Goal: Task Accomplishment & Management: Use online tool/utility

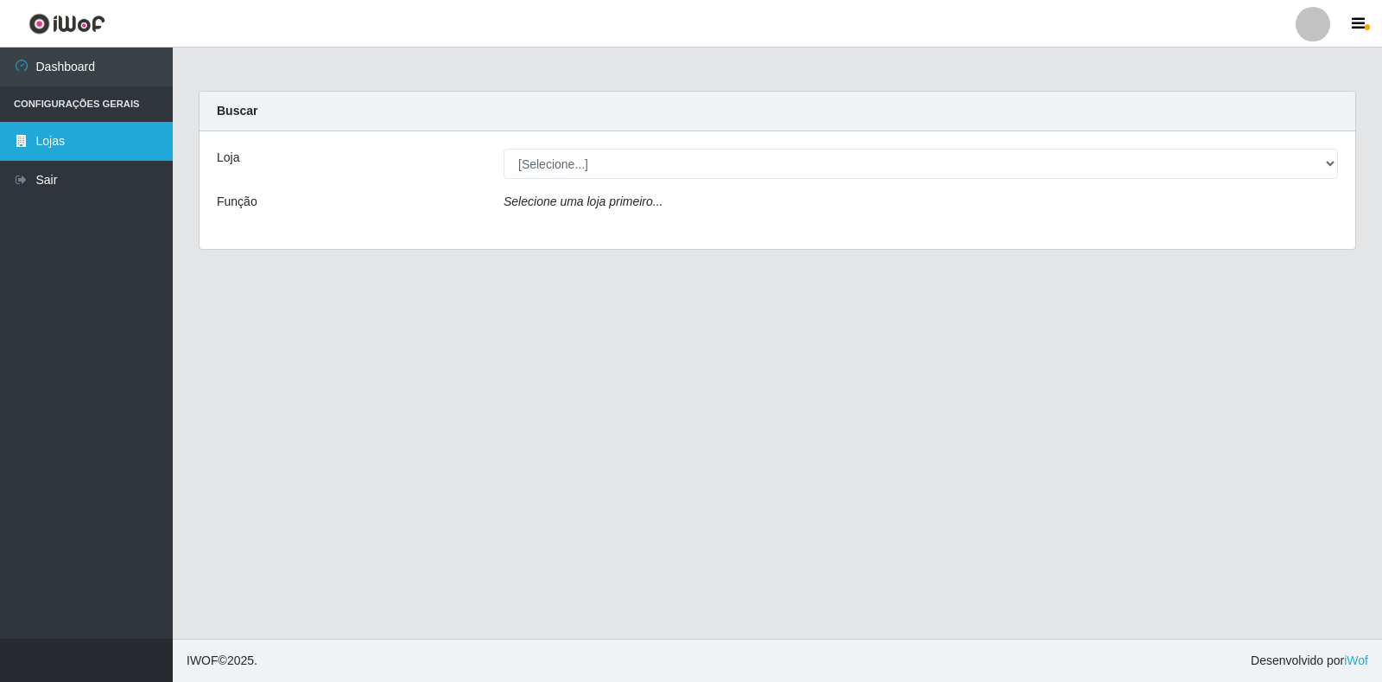
click at [48, 155] on link "Lojas" at bounding box center [86, 141] width 173 height 39
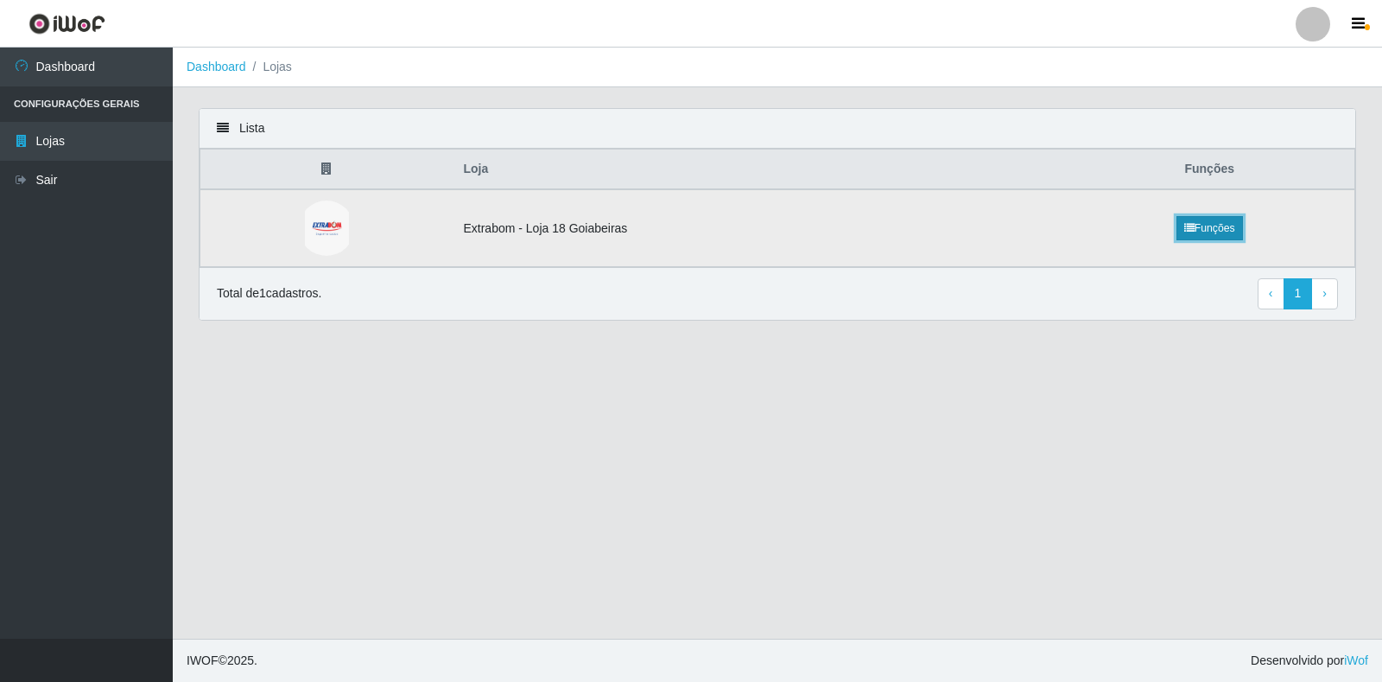
click at [1223, 230] on link "Funções" at bounding box center [1210, 228] width 67 height 24
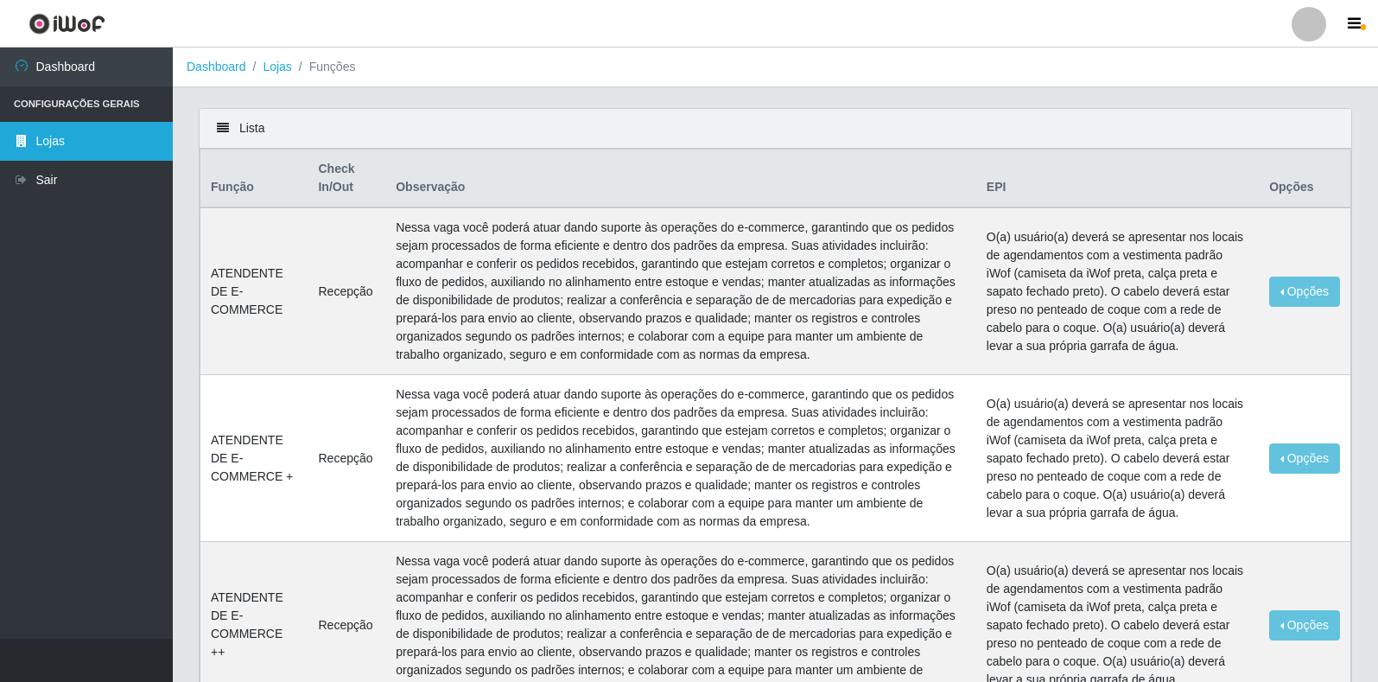
click at [52, 144] on link "Lojas" at bounding box center [86, 141] width 173 height 39
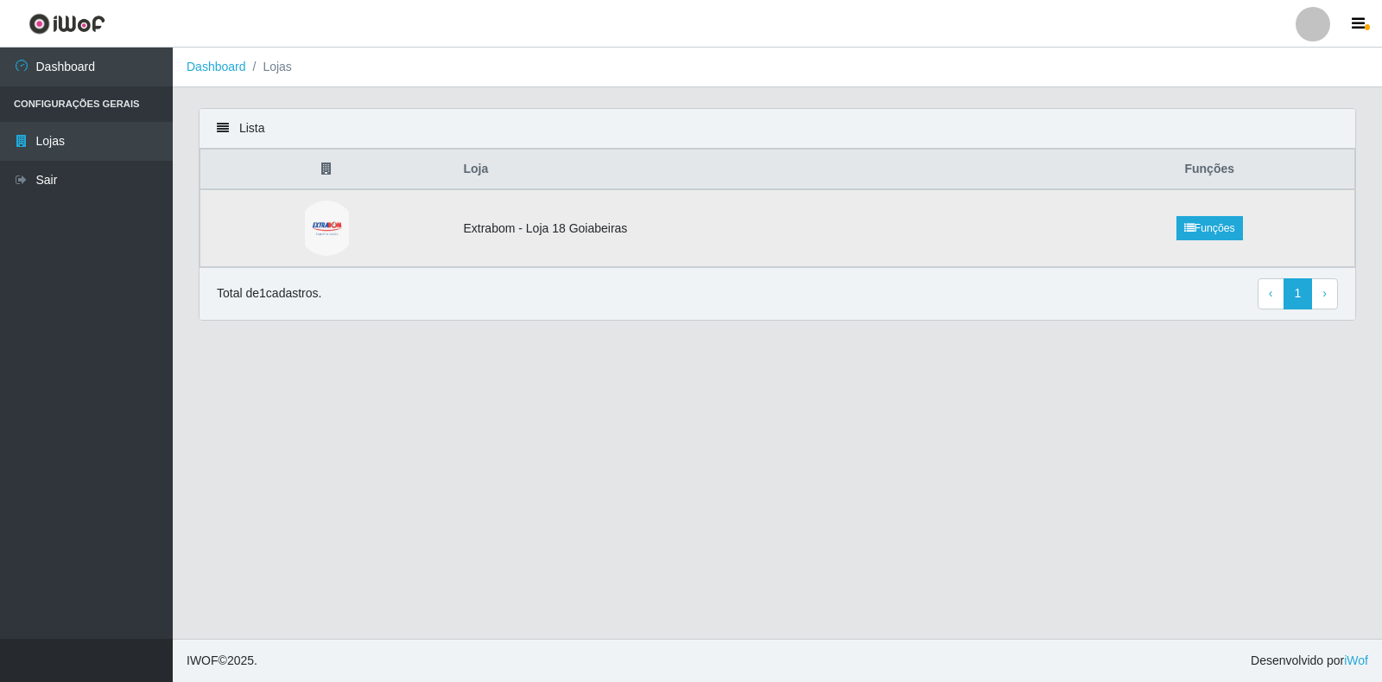
click at [505, 232] on td "Extrabom - Loja 18 Goiabeiras" at bounding box center [759, 228] width 612 height 78
click at [1327, 299] on link "› Next" at bounding box center [1325, 293] width 27 height 31
click at [359, 229] on td at bounding box center [326, 228] width 253 height 78
click at [446, 171] on th at bounding box center [326, 169] width 253 height 41
click at [446, 172] on th at bounding box center [326, 169] width 253 height 41
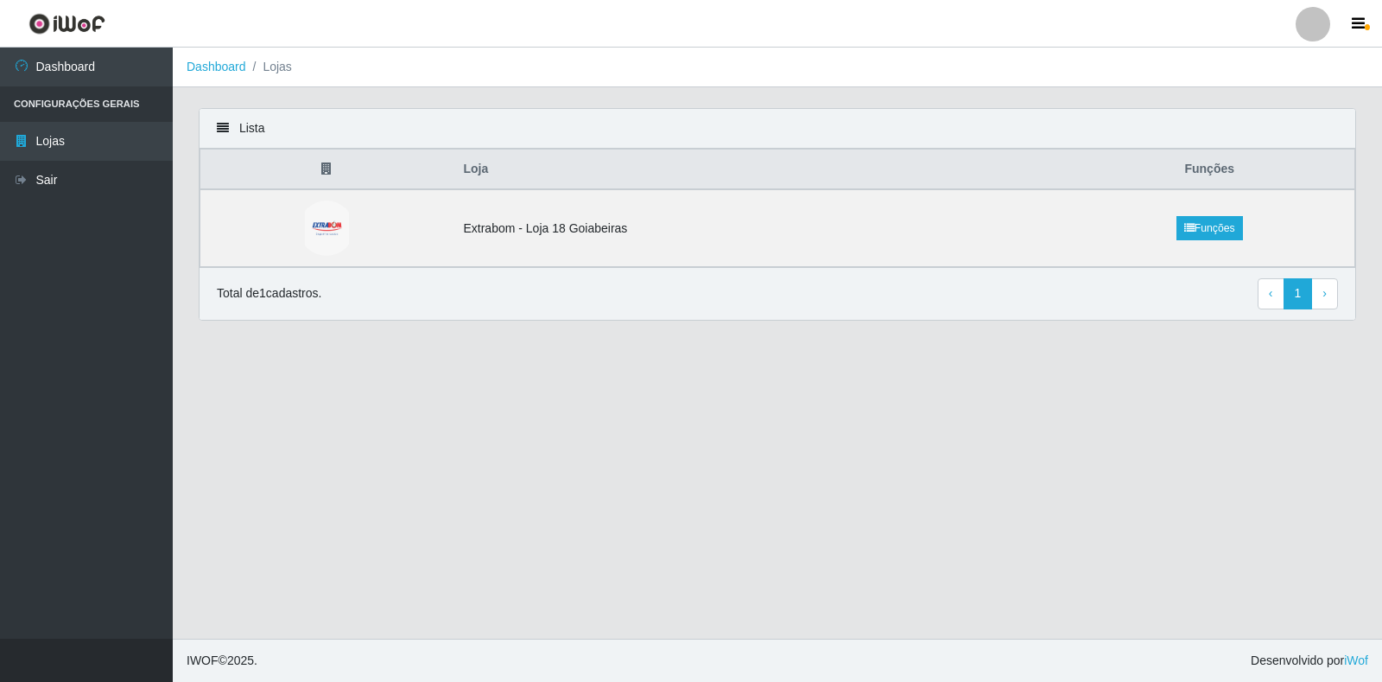
click at [472, 170] on th "Loja" at bounding box center [759, 169] width 612 height 41
click at [59, 134] on link "Lojas" at bounding box center [86, 141] width 173 height 39
click at [281, 69] on li "Lojas" at bounding box center [269, 67] width 46 height 18
click at [99, 105] on li "Configurações Gerais" at bounding box center [86, 103] width 173 height 35
click at [228, 124] on icon at bounding box center [223, 128] width 12 height 12
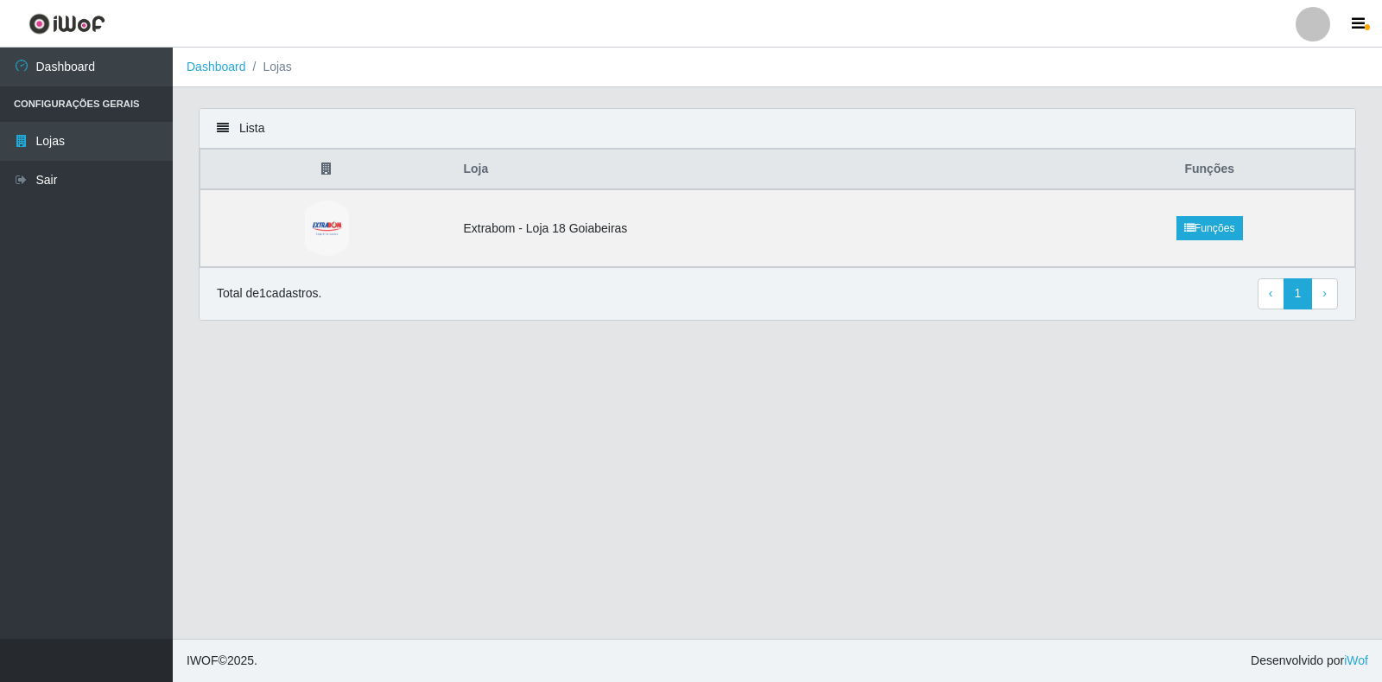
click at [225, 130] on icon at bounding box center [223, 128] width 12 height 12
click at [226, 130] on icon at bounding box center [223, 128] width 12 height 12
click at [327, 217] on img at bounding box center [327, 227] width 44 height 55
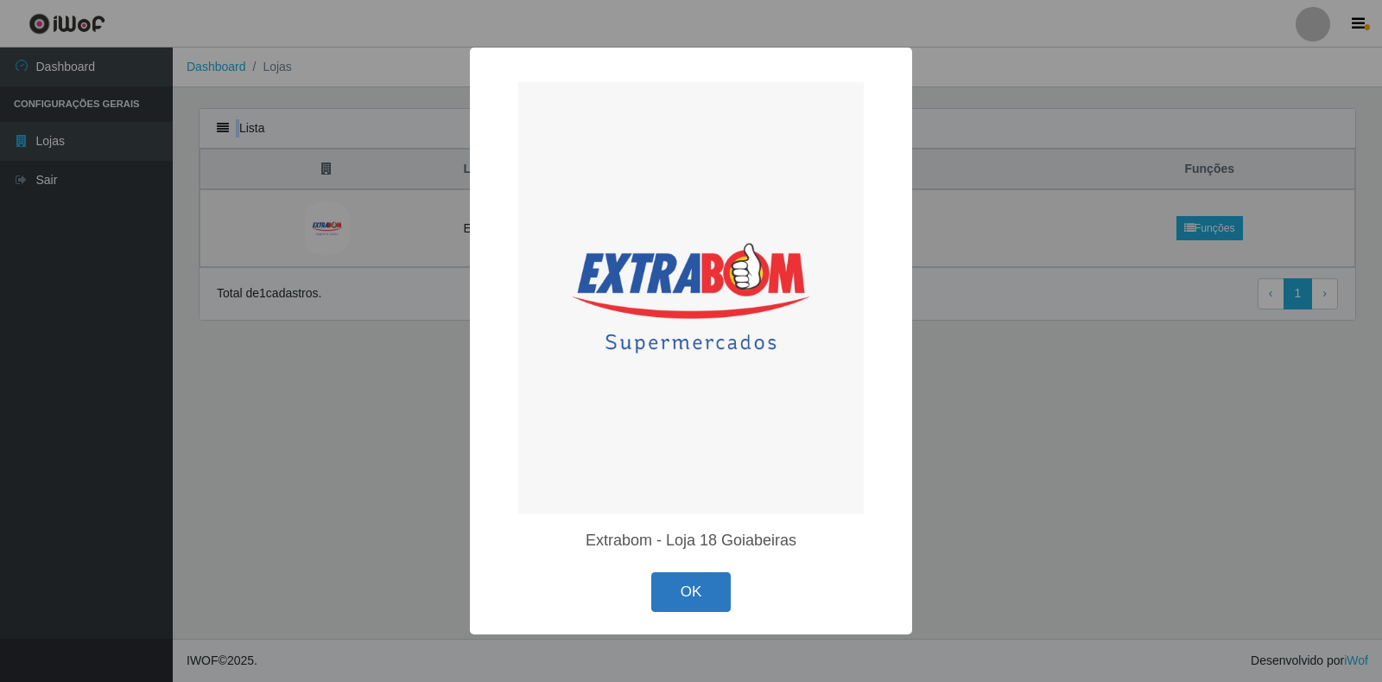
click at [669, 580] on button "OK" at bounding box center [691, 592] width 80 height 41
click at [667, 580] on div "× Extrabom - Loja 18 Goiabeiras OK Cancel" at bounding box center [691, 341] width 1382 height 682
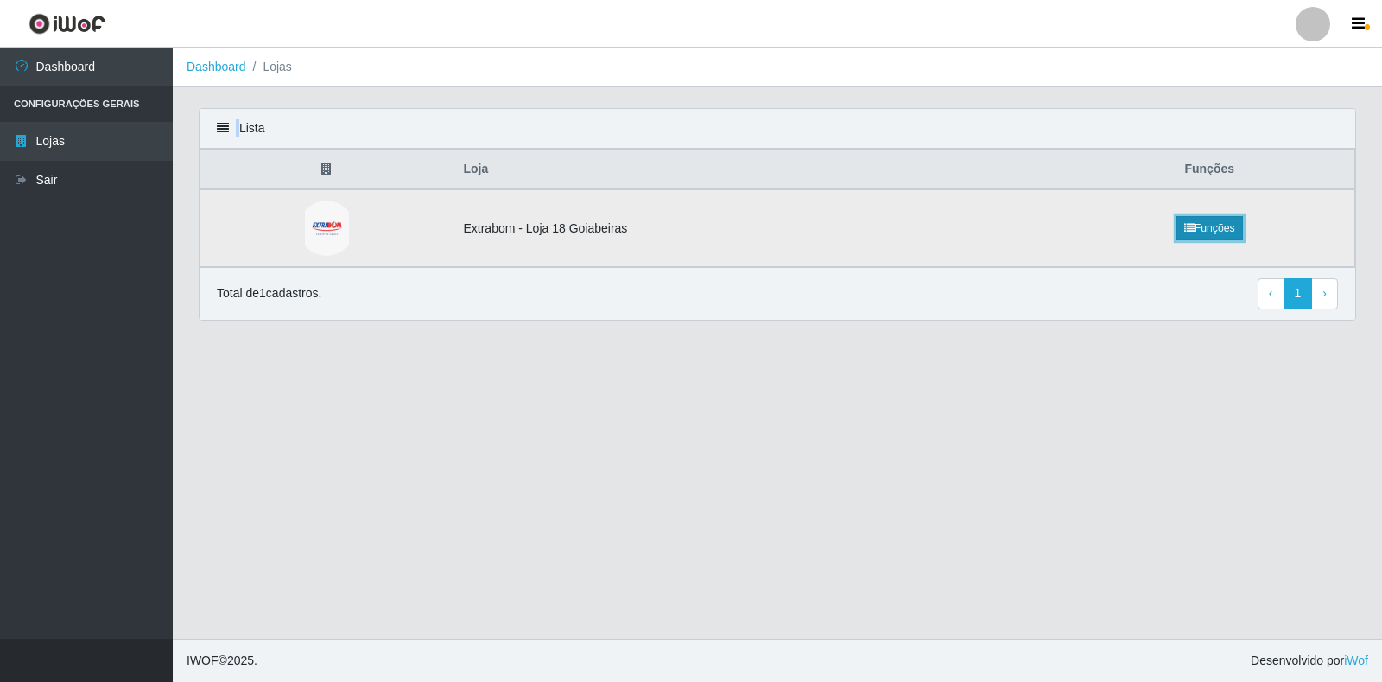
click at [1207, 221] on link "Funções" at bounding box center [1210, 228] width 67 height 24
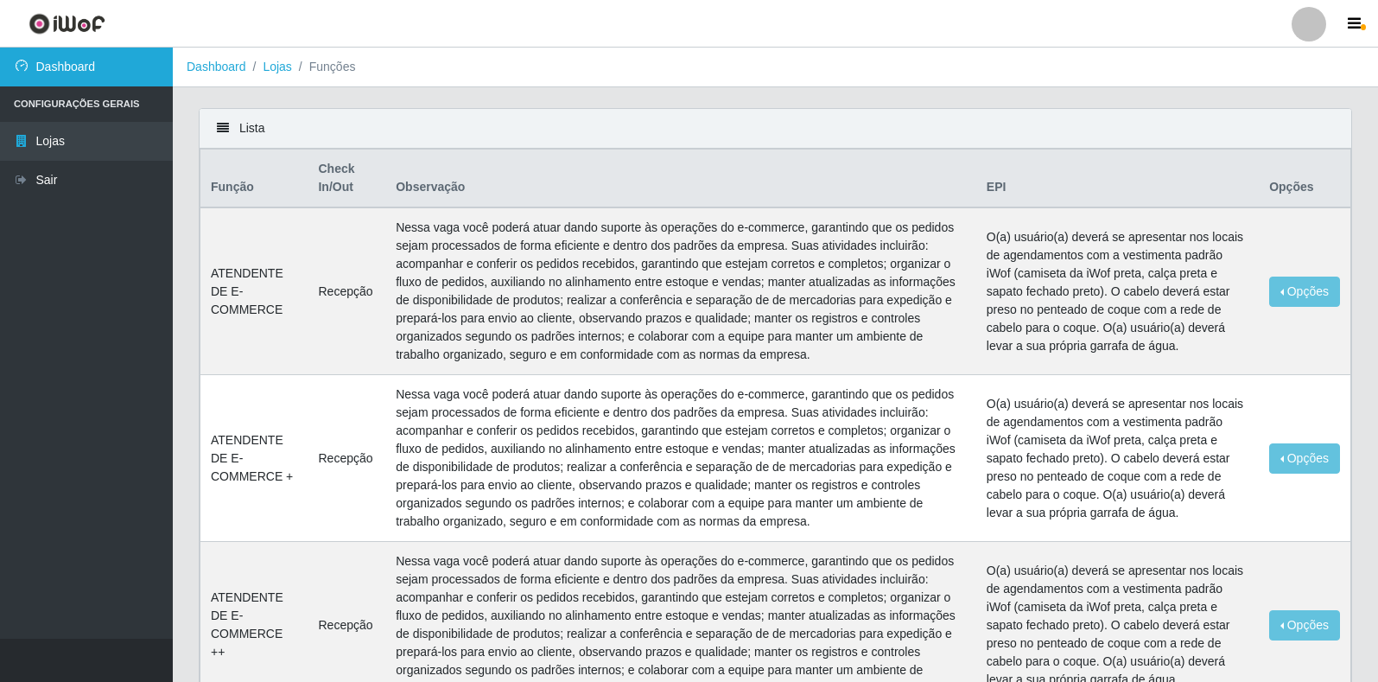
click at [83, 70] on link "Dashboard" at bounding box center [86, 67] width 173 height 39
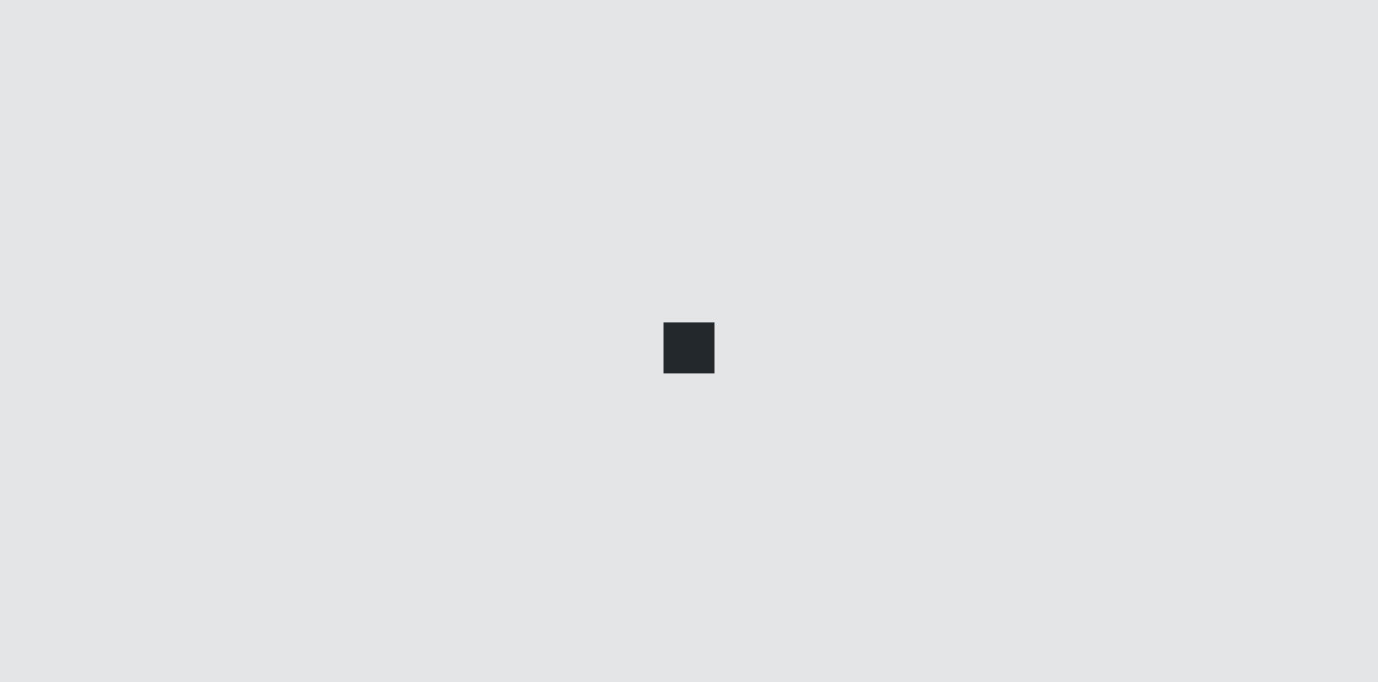
click at [83, 70] on div at bounding box center [689, 341] width 1378 height 682
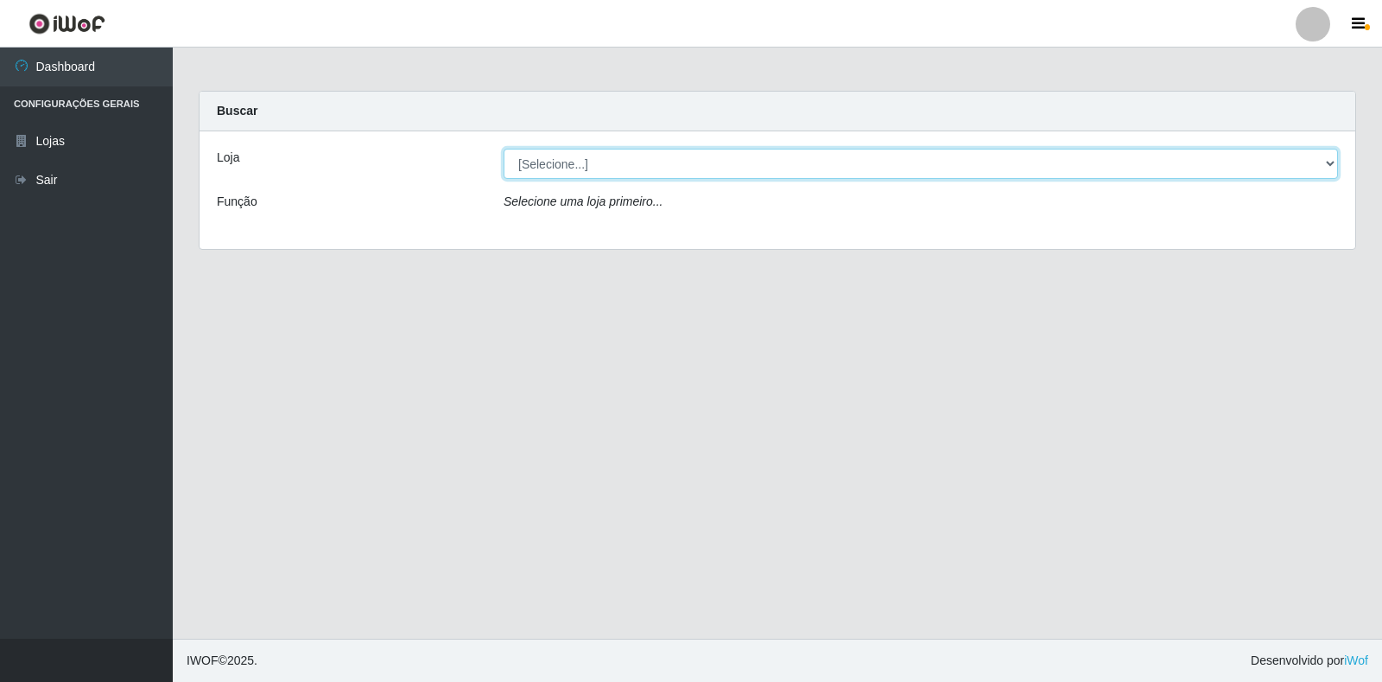
click at [1281, 161] on select "[Selecione...] Extrabom - Loja 18 Goiabeiras" at bounding box center [921, 164] width 835 height 30
select select "501"
click at [504, 149] on select "[Selecione...] Extrabom - Loja 18 Goiabeiras" at bounding box center [921, 164] width 835 height 30
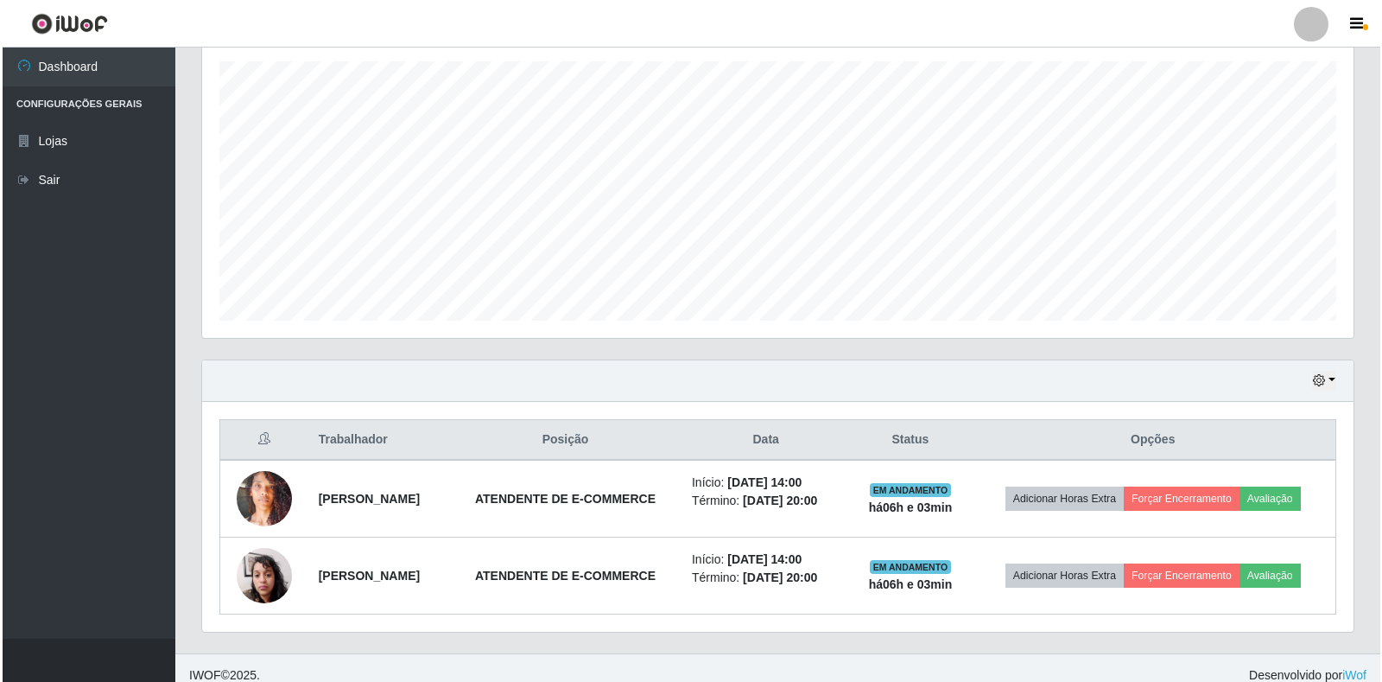
scroll to position [312, 0]
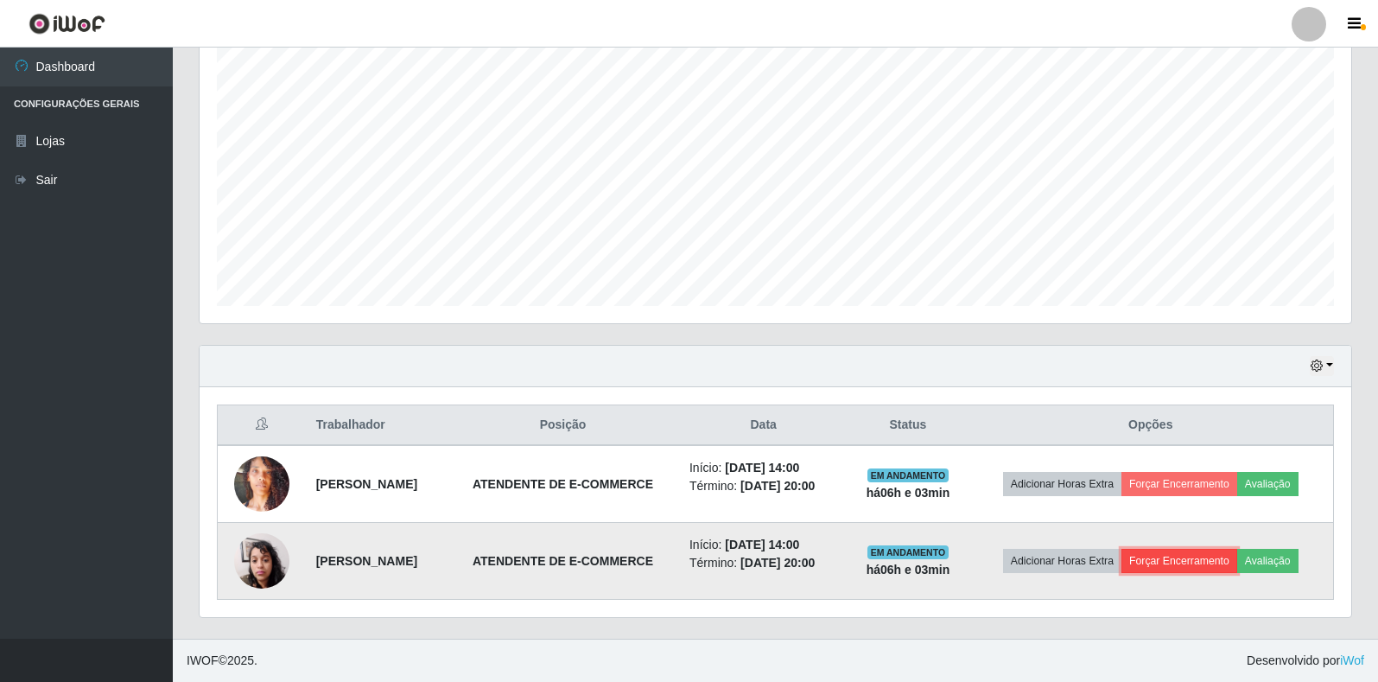
click at [1178, 563] on button "Forçar Encerramento" at bounding box center [1180, 561] width 116 height 24
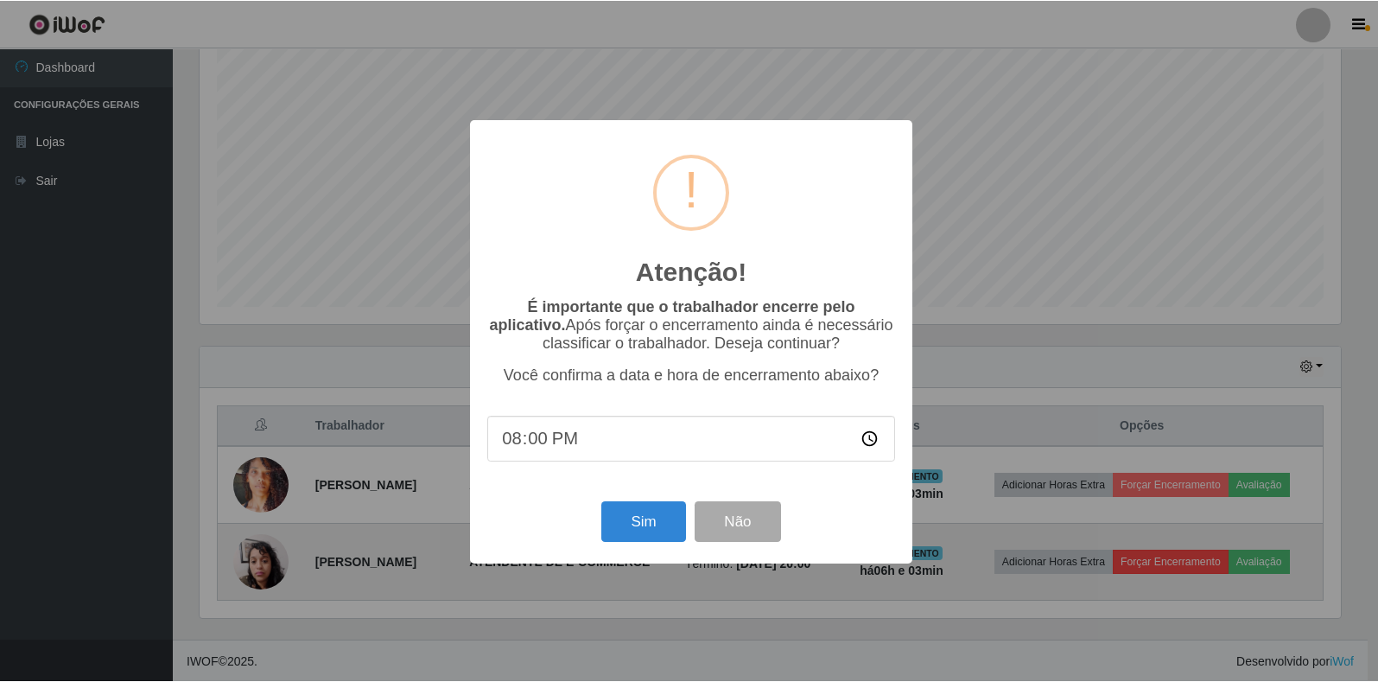
scroll to position [359, 1141]
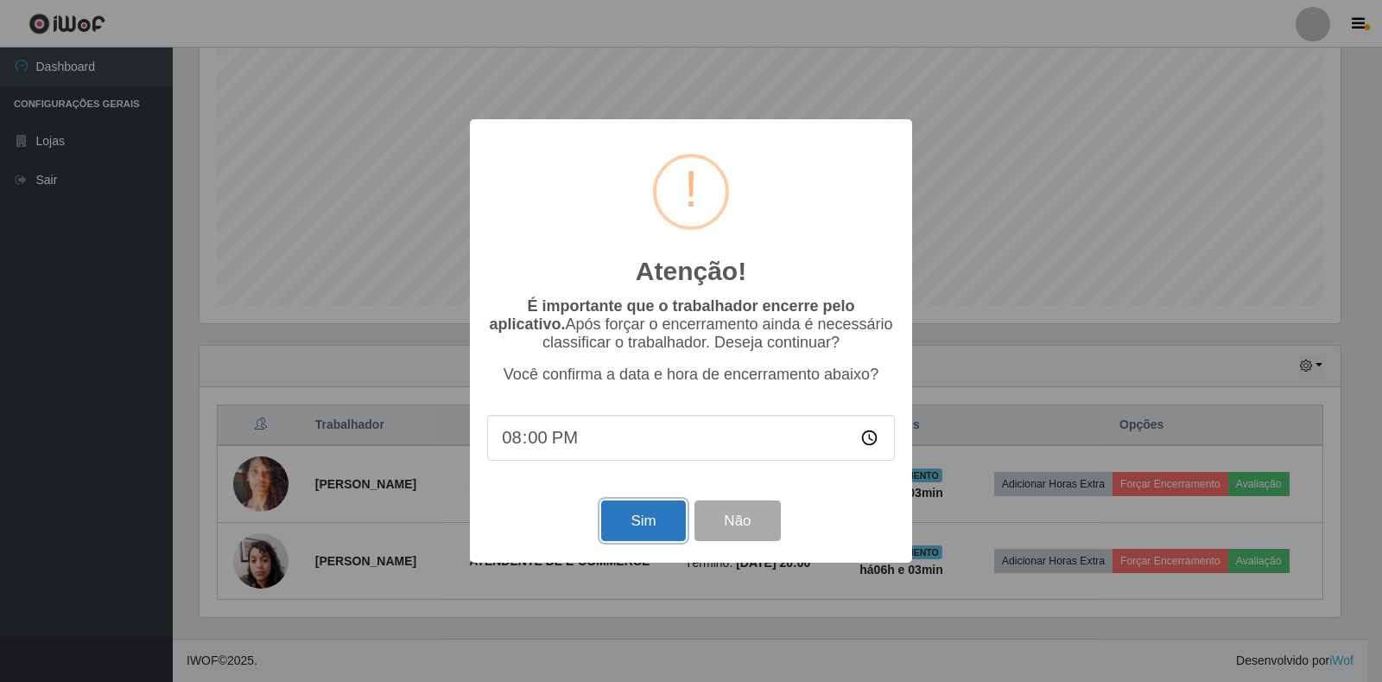
click at [639, 530] on button "Sim" at bounding box center [643, 520] width 84 height 41
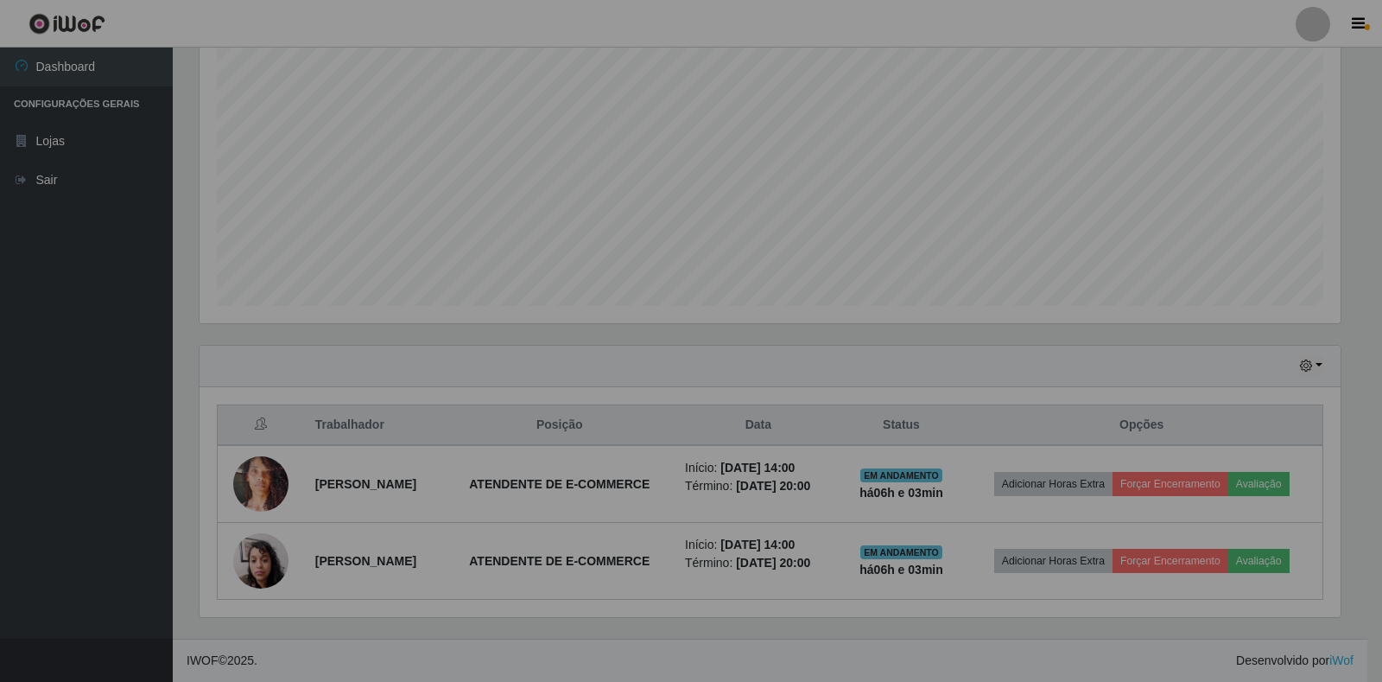
click at [639, 530] on div "Atenção! × É importante que o trabalhador encerre pelo aplicativo. Após forçar …" at bounding box center [691, 341] width 1382 height 682
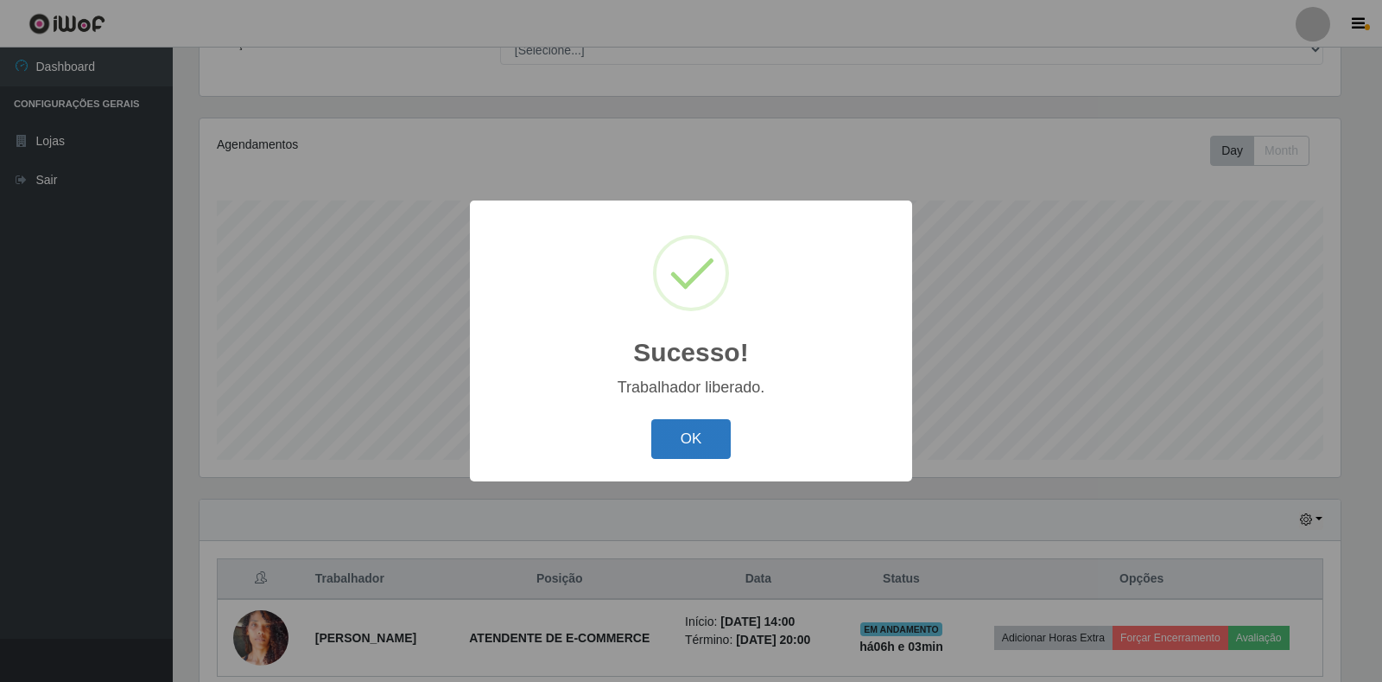
click at [693, 442] on button "OK" at bounding box center [691, 439] width 80 height 41
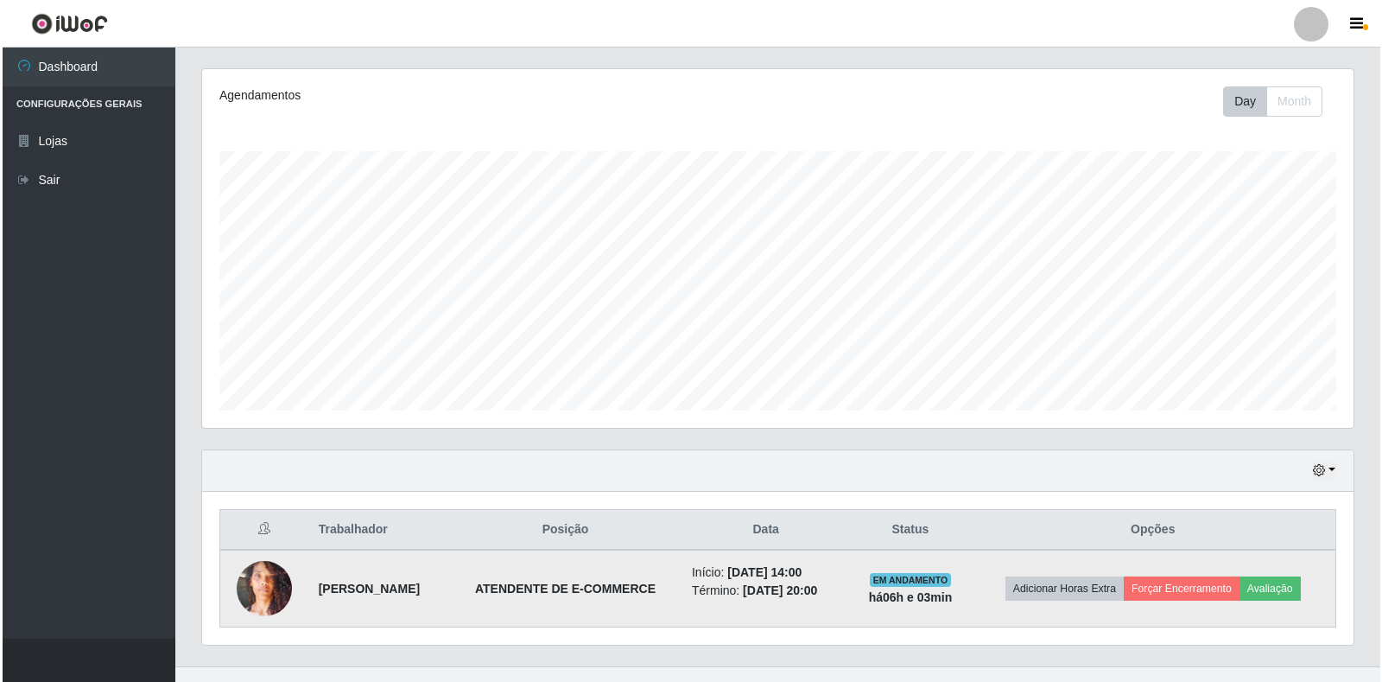
scroll to position [235, 0]
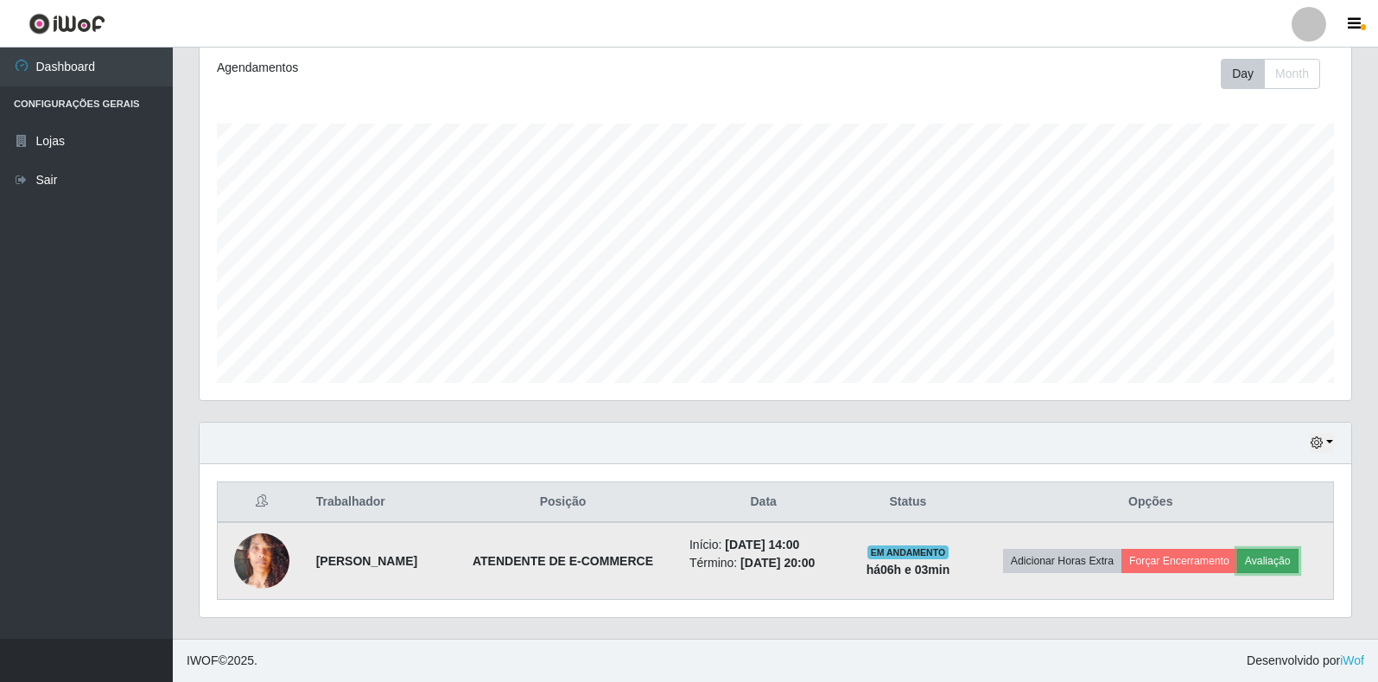
click at [1275, 567] on button "Avaliação" at bounding box center [1267, 561] width 61 height 24
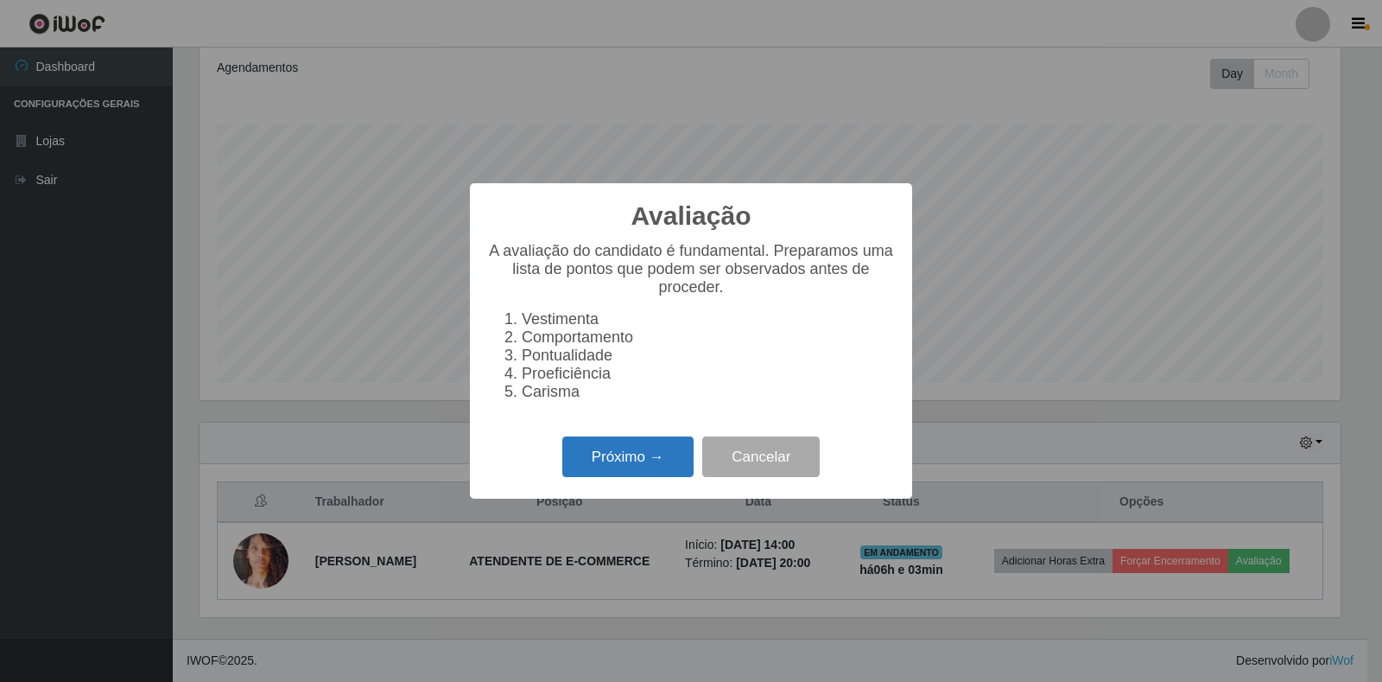
click at [671, 465] on button "Próximo →" at bounding box center [627, 456] width 131 height 41
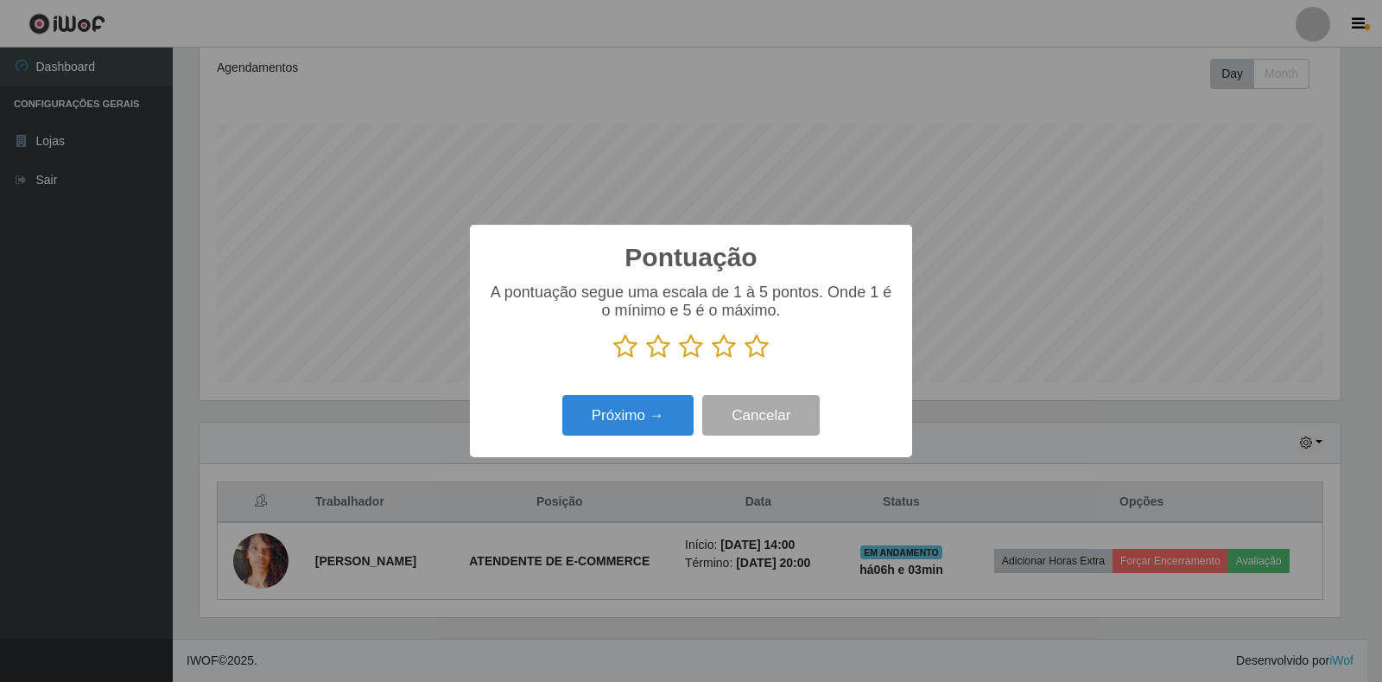
click at [753, 342] on icon at bounding box center [757, 347] width 24 height 26
click at [745, 359] on input "radio" at bounding box center [745, 359] width 0 height 0
click at [654, 414] on button "Próximo →" at bounding box center [627, 415] width 131 height 41
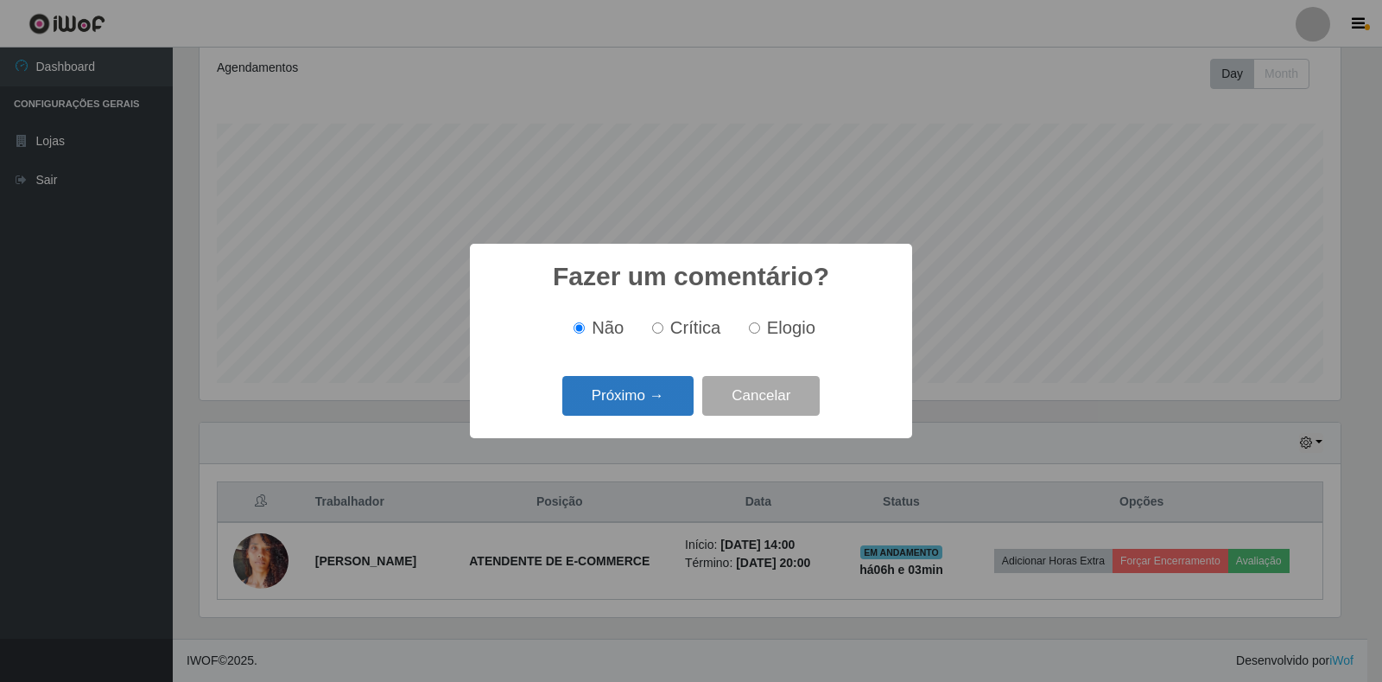
click at [670, 392] on button "Próximo →" at bounding box center [627, 396] width 131 height 41
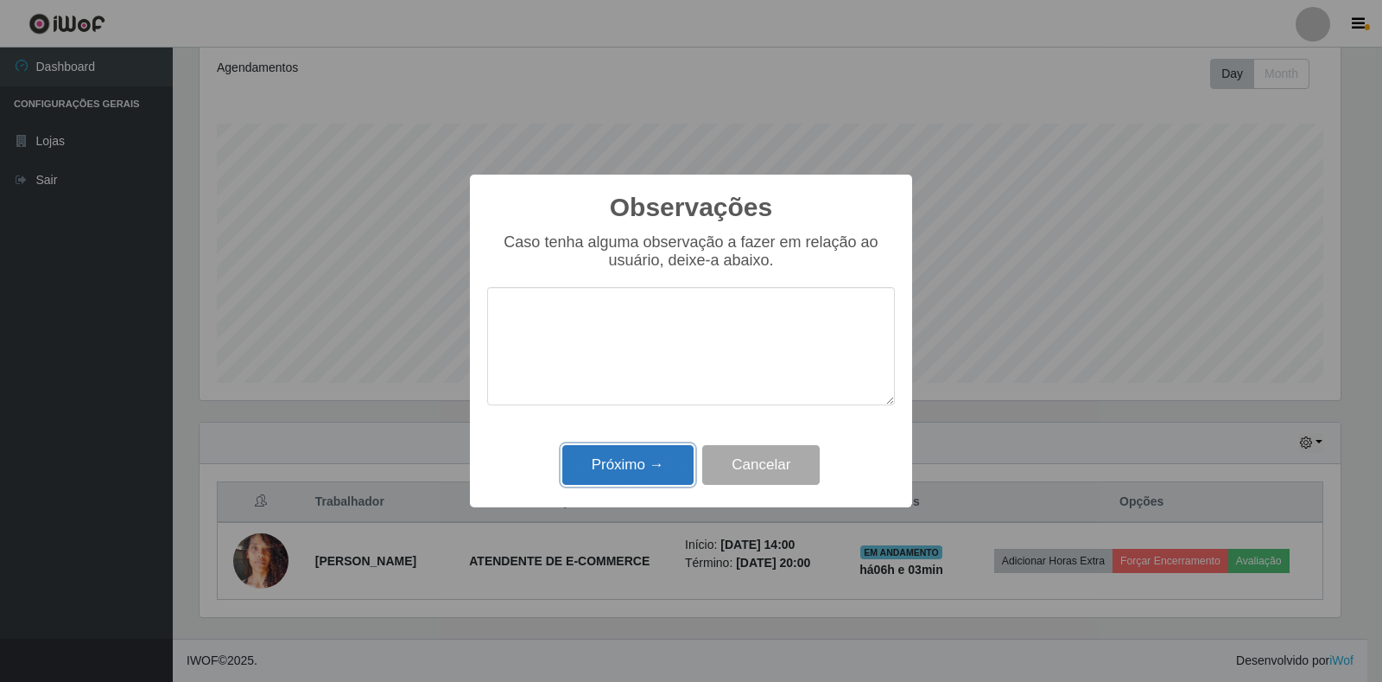
click at [661, 471] on button "Próximo →" at bounding box center [627, 465] width 131 height 41
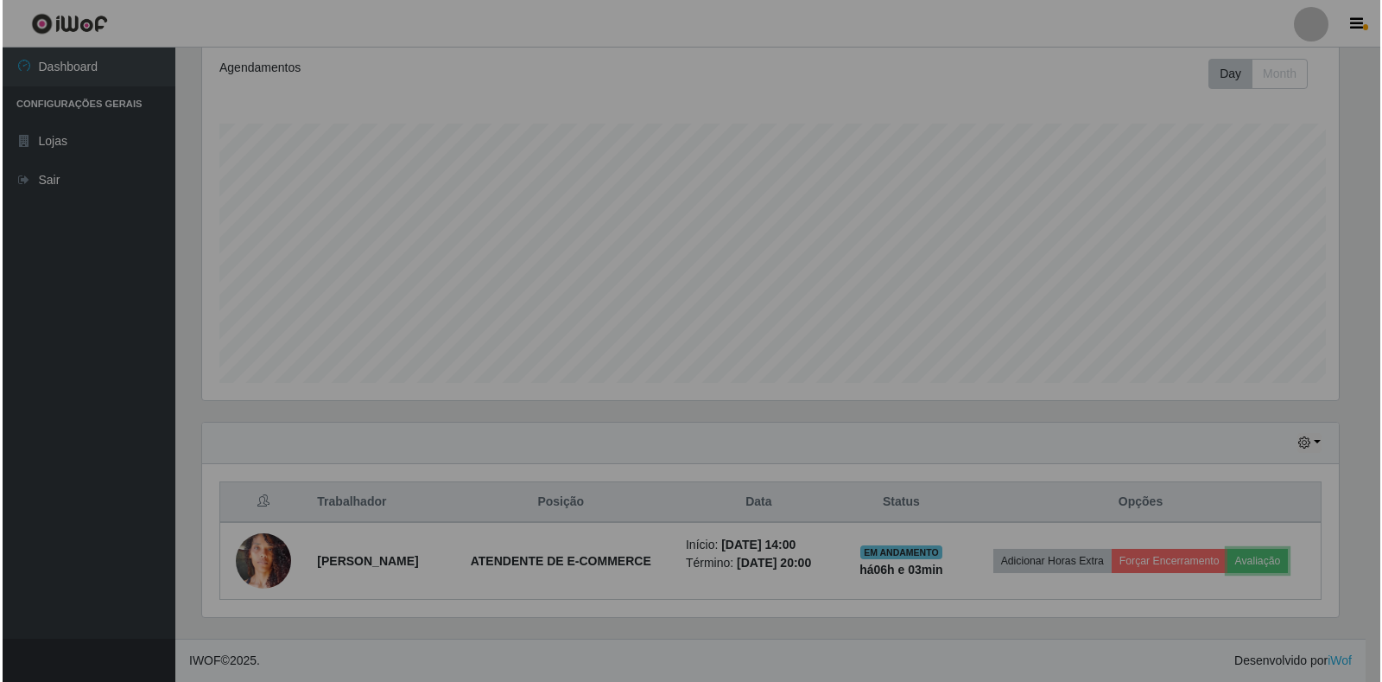
scroll to position [359, 1152]
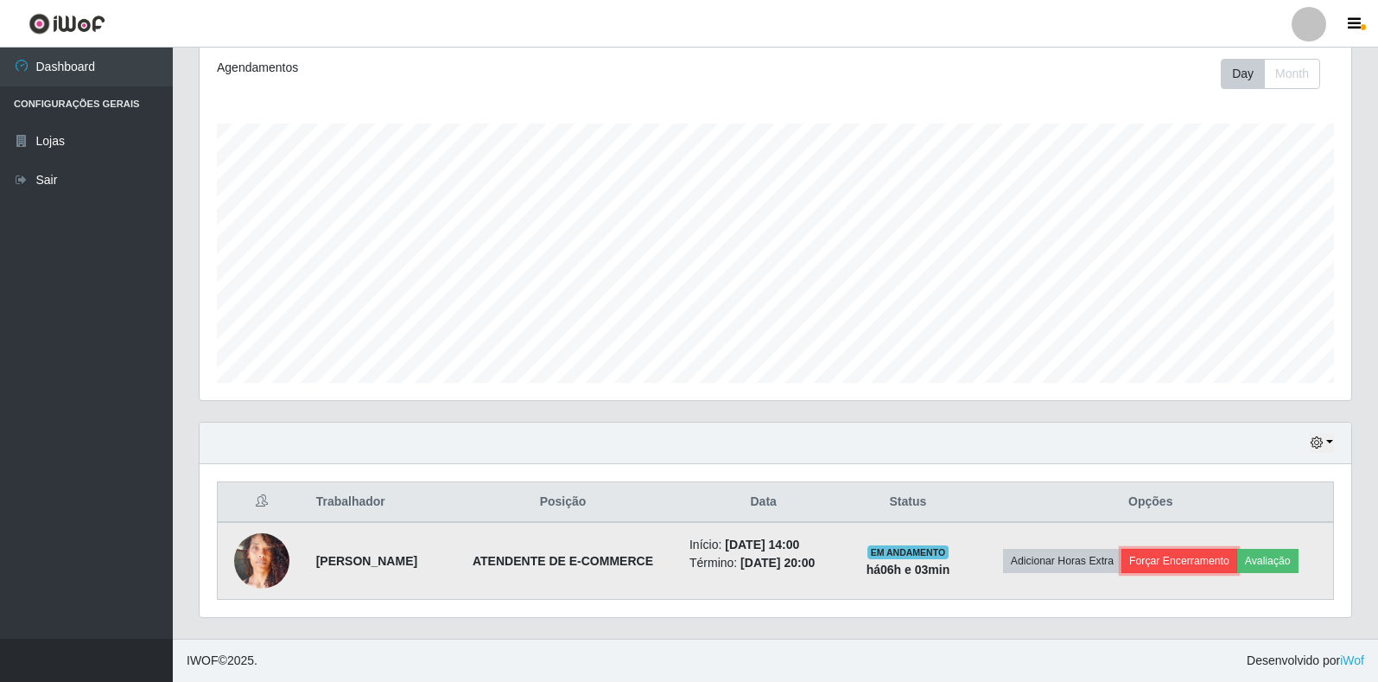
click at [1183, 568] on button "Forçar Encerramento" at bounding box center [1180, 561] width 116 height 24
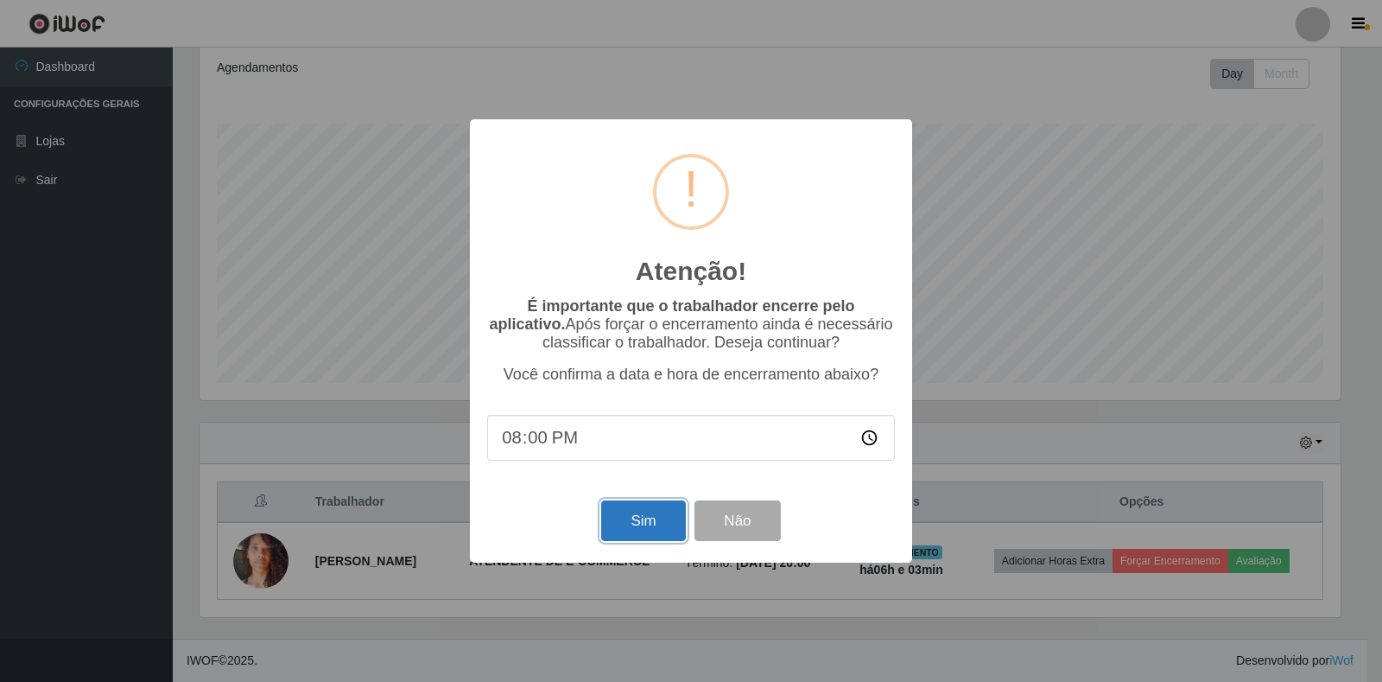
click at [658, 514] on button "Sim" at bounding box center [643, 520] width 84 height 41
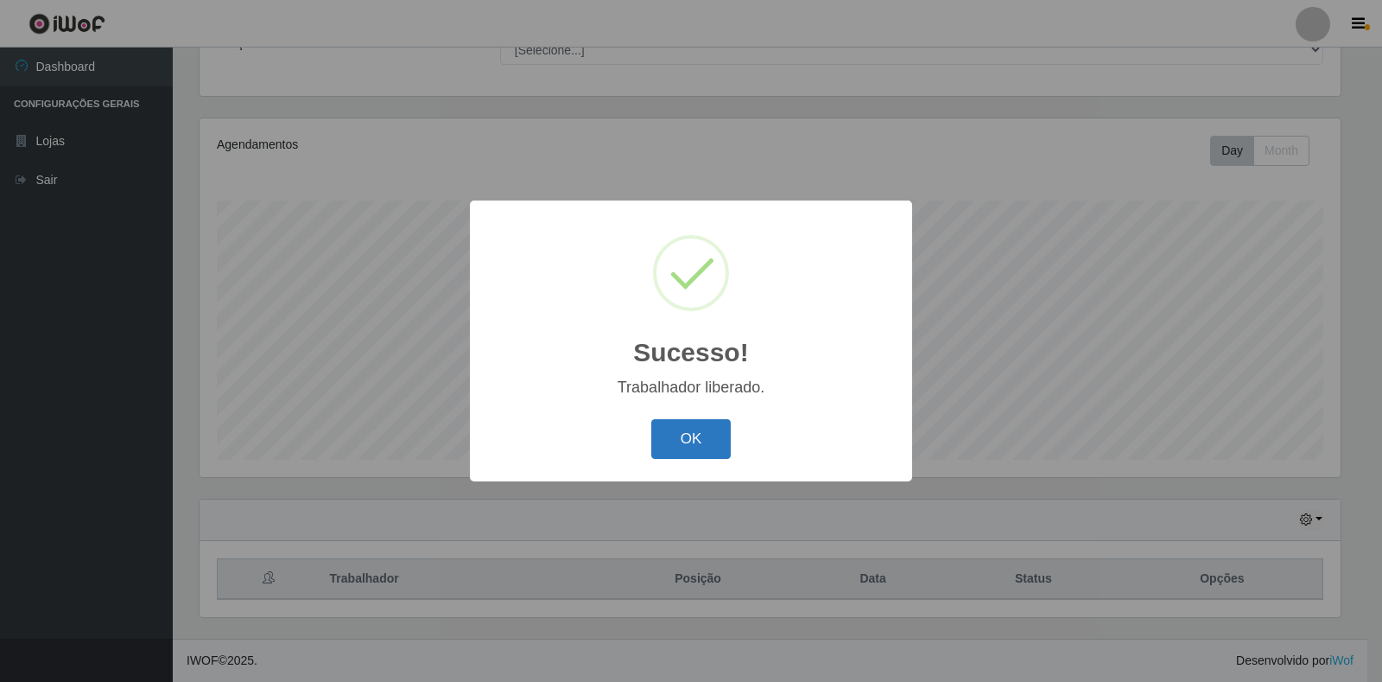
click at [693, 451] on button "OK" at bounding box center [691, 439] width 80 height 41
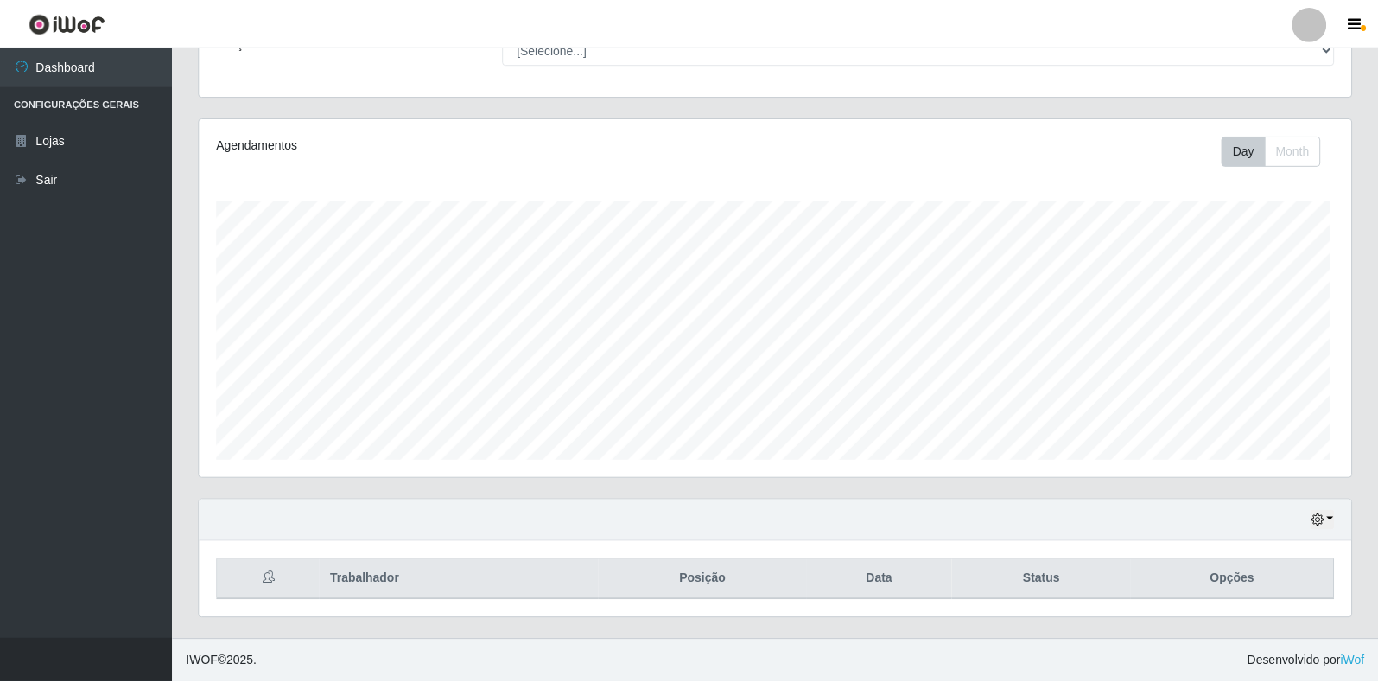
scroll to position [0, 0]
